Goal: Transaction & Acquisition: Purchase product/service

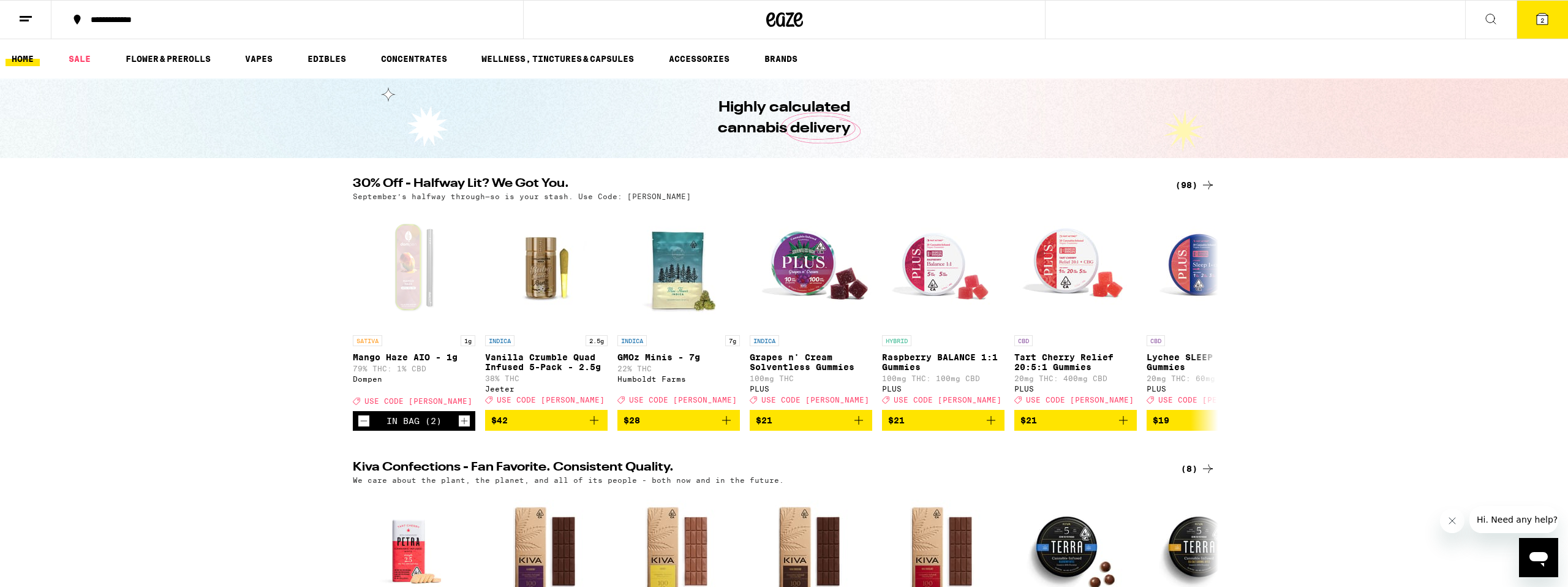
click at [26, 57] on link "HOME" at bounding box center [22, 59] width 34 height 14
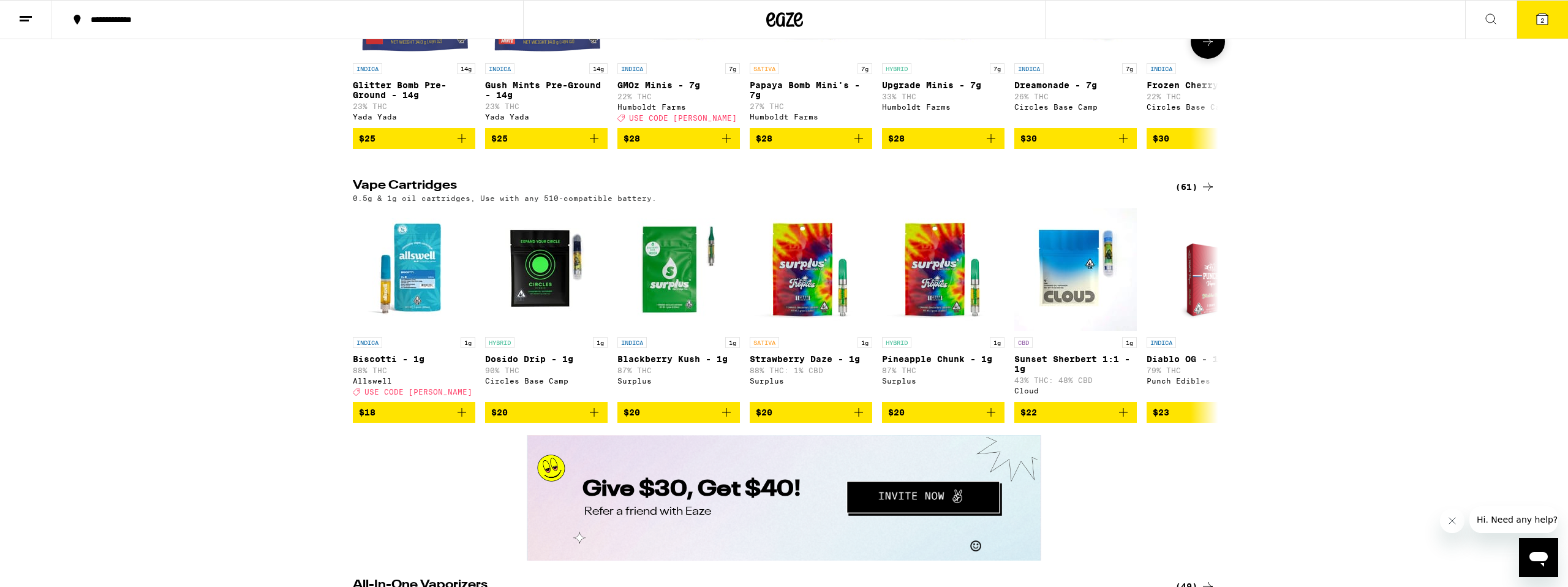
scroll to position [1684, 0]
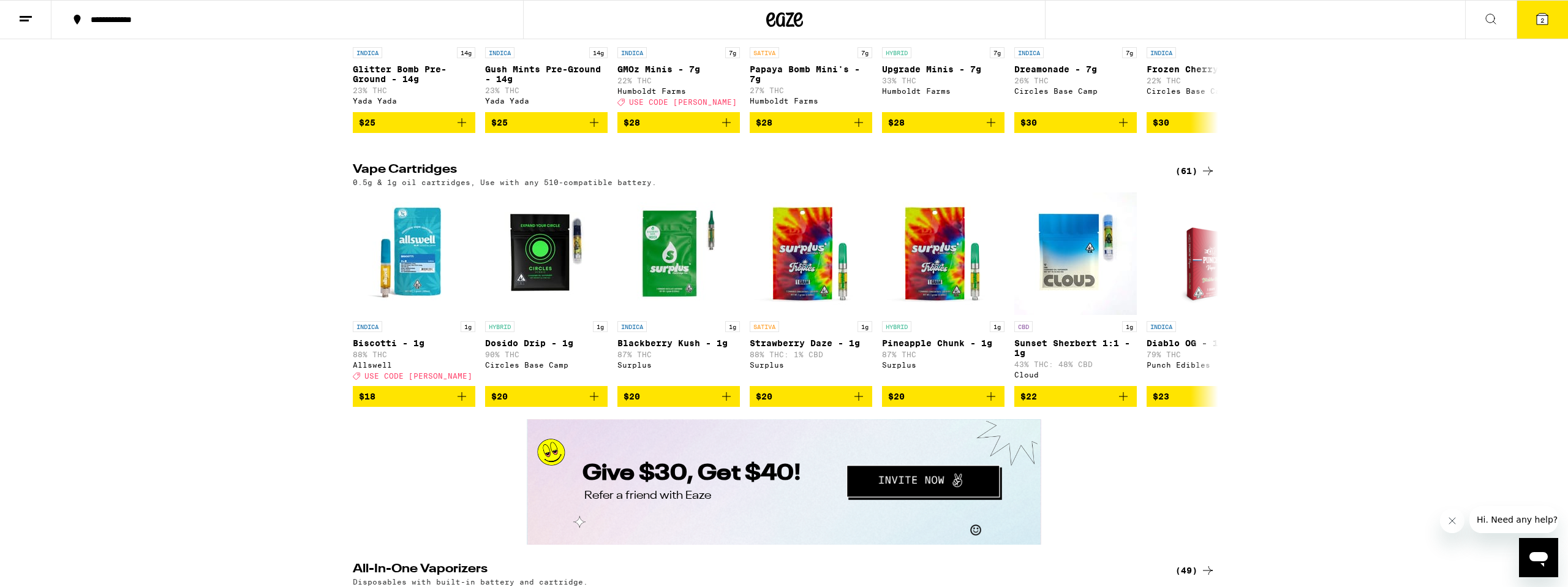
click at [1197, 179] on div "(61)" at bounding box center [1195, 171] width 40 height 14
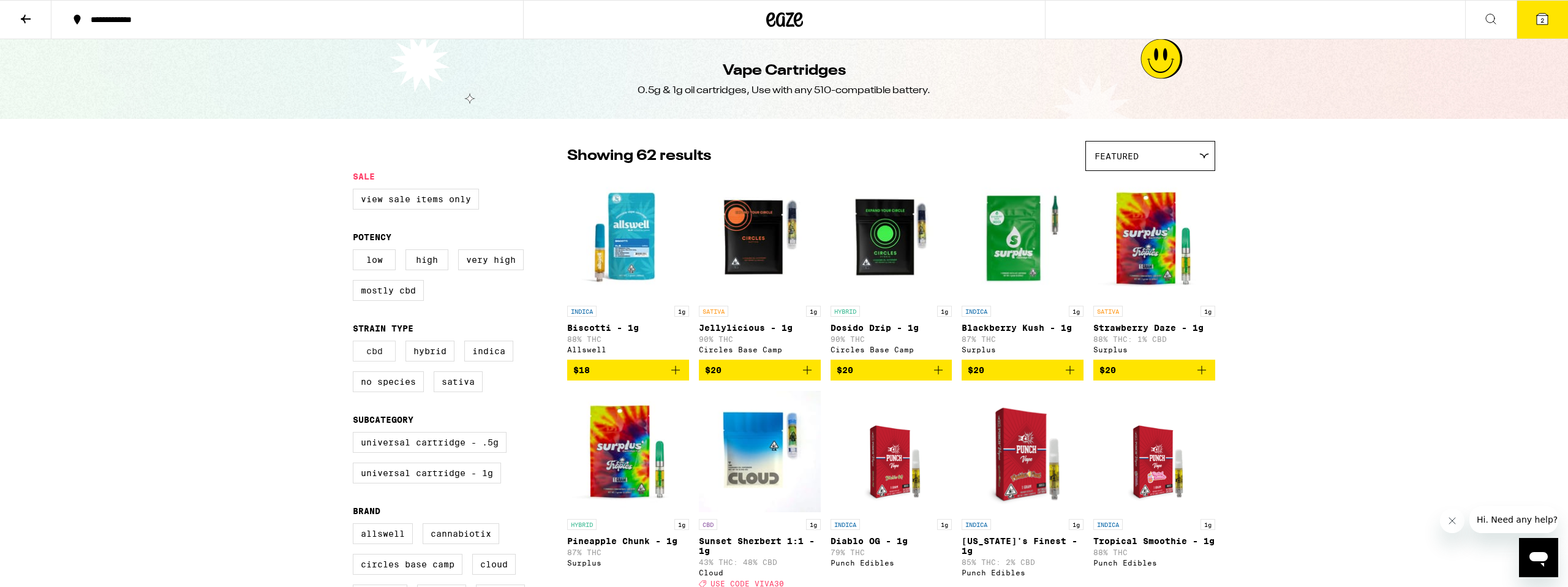
click at [381, 357] on label "CBD" at bounding box center [374, 350] width 43 height 21
click at [356, 343] on input "CBD" at bounding box center [356, 342] width 1 height 1
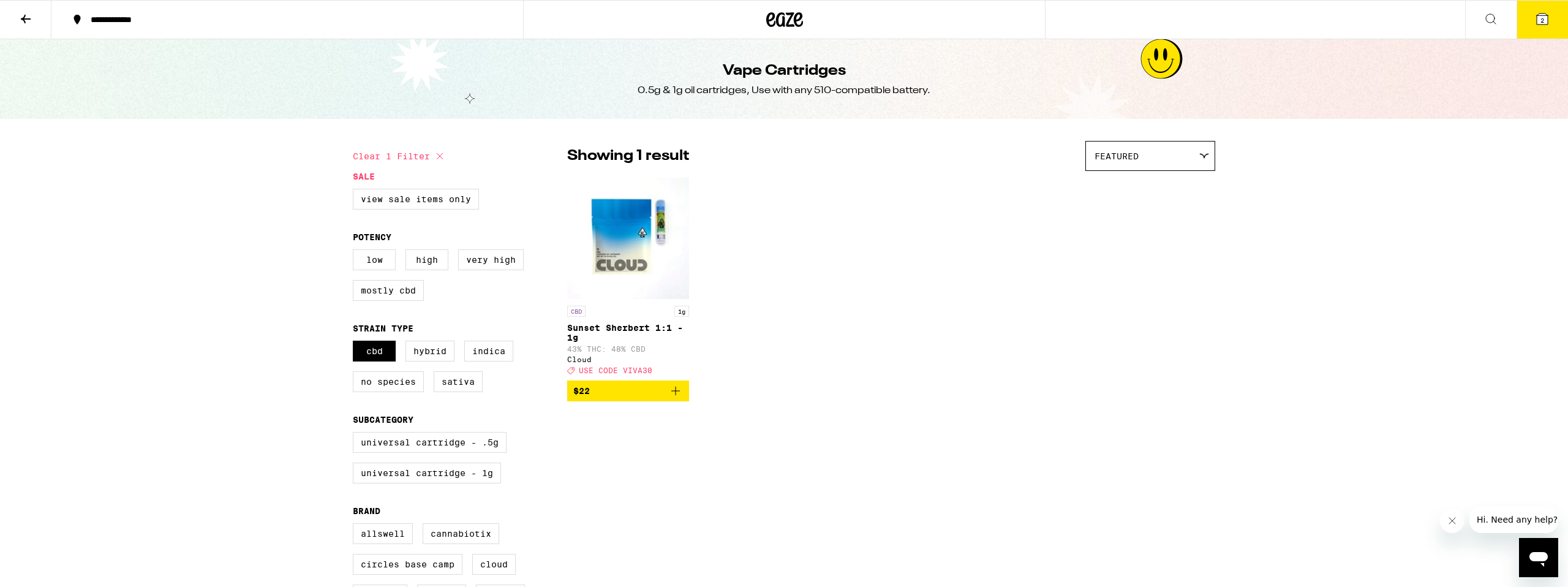
checkbox input "false"
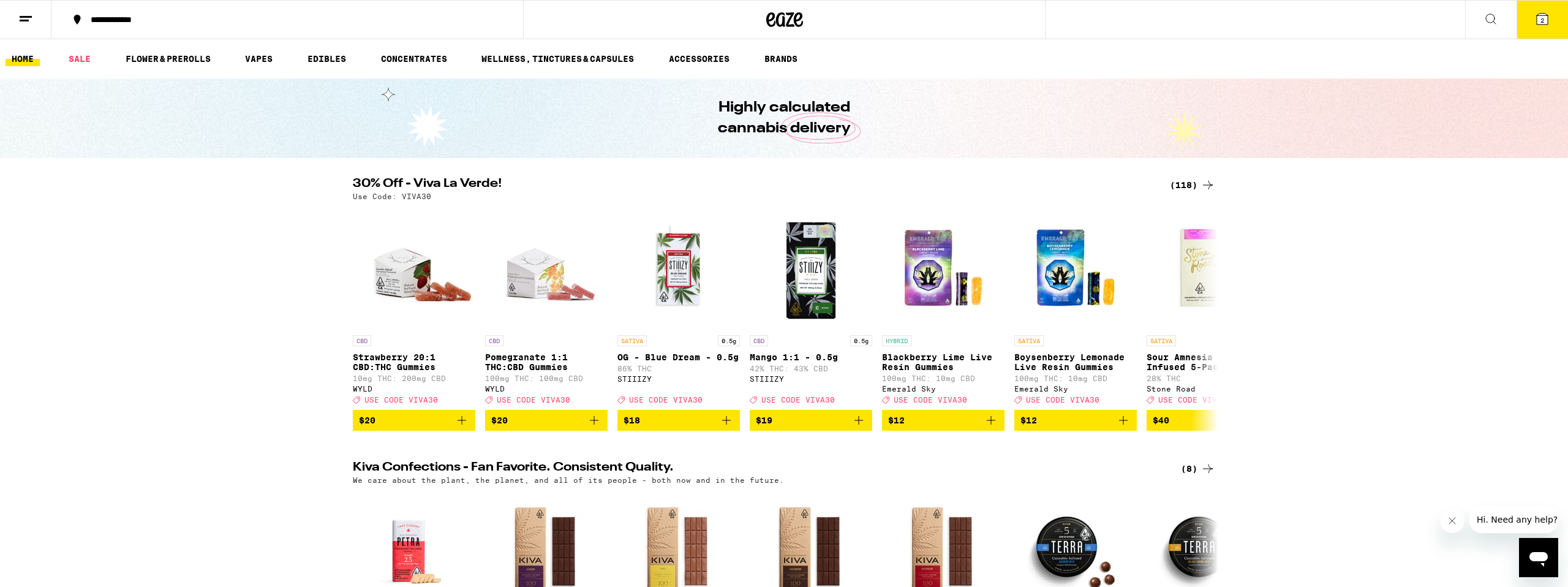
scroll to position [1, 0]
click at [1192, 185] on div "(118)" at bounding box center [1192, 184] width 46 height 14
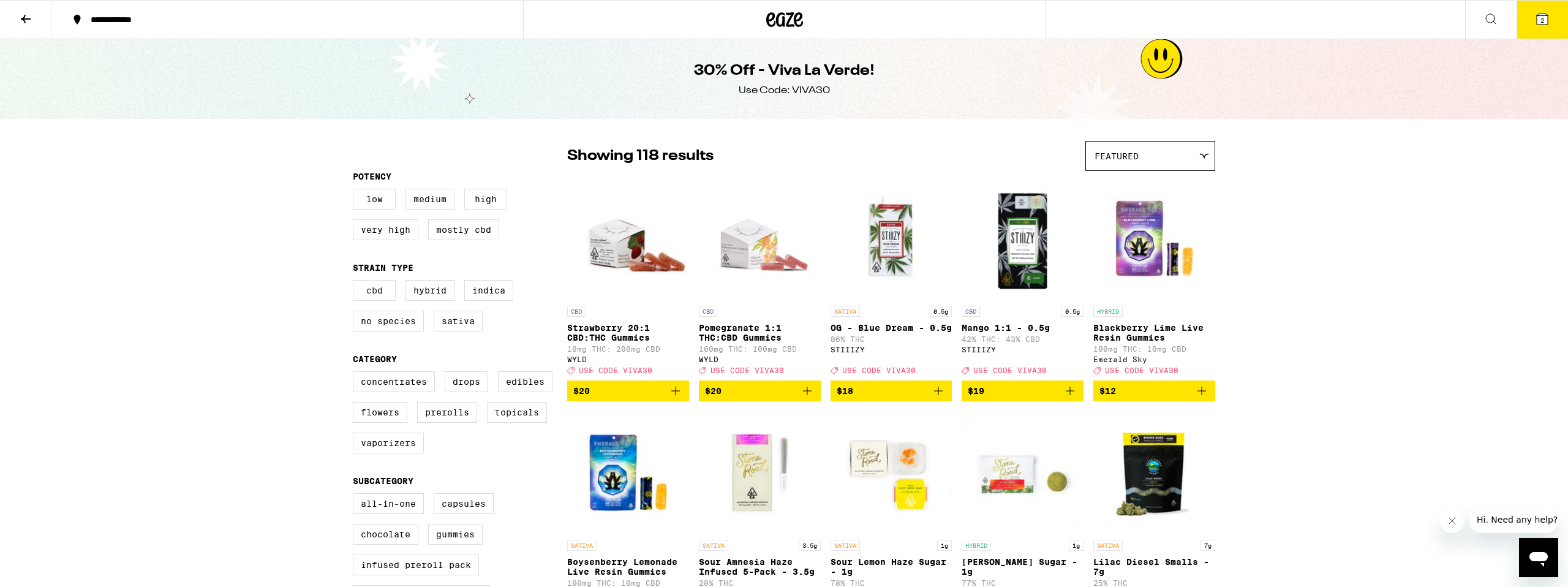
click at [367, 298] on label "CBD" at bounding box center [374, 289] width 43 height 21
click at [356, 282] on input "CBD" at bounding box center [356, 281] width 1 height 1
checkbox input "true"
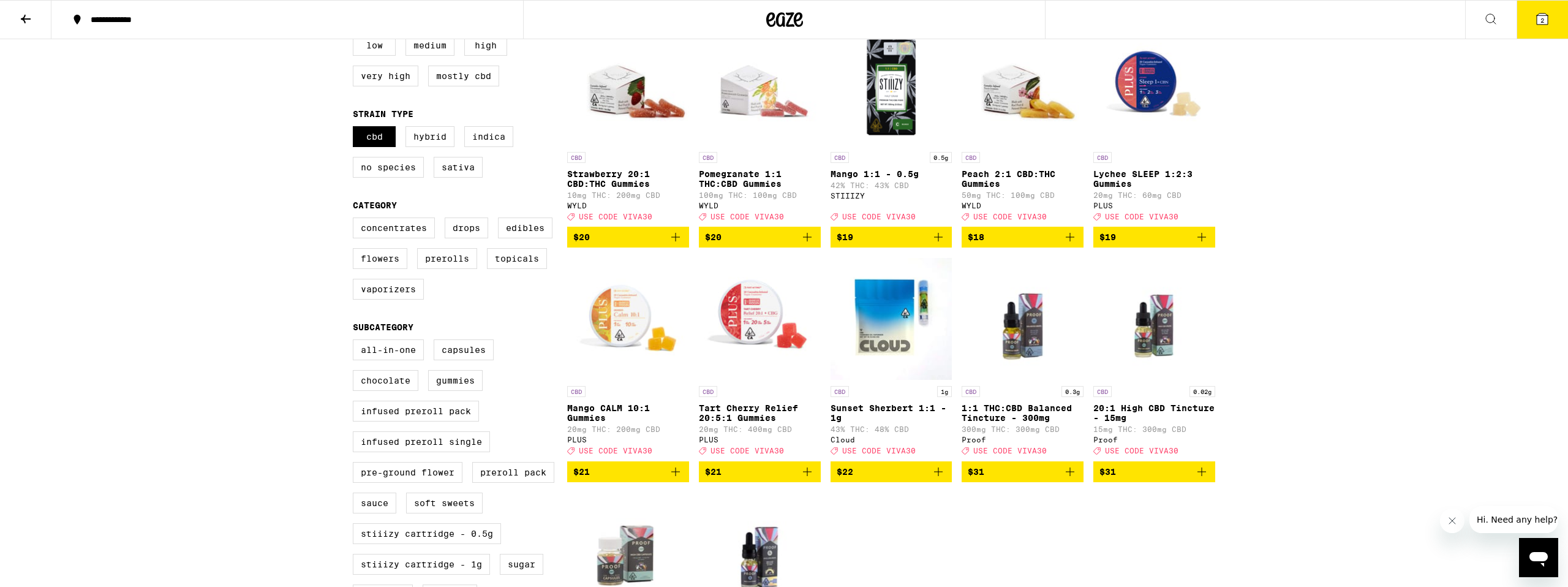
scroll to position [153, 0]
